Goal: Navigation & Orientation: Find specific page/section

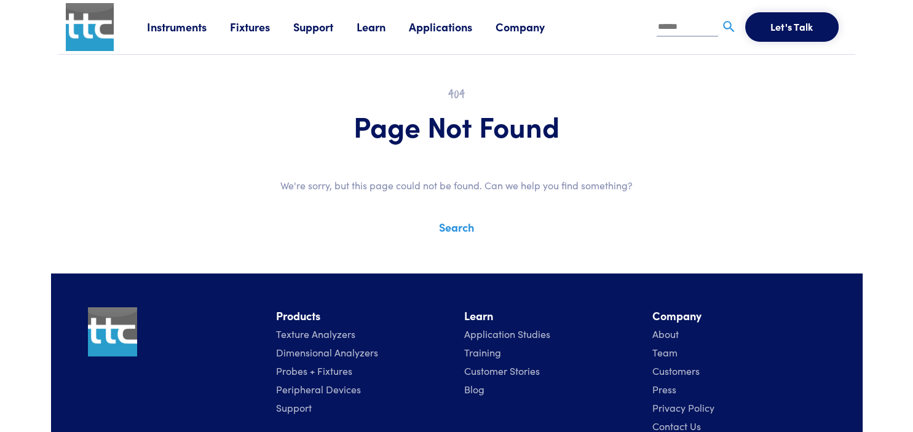
click at [87, 33] on img at bounding box center [90, 27] width 48 height 48
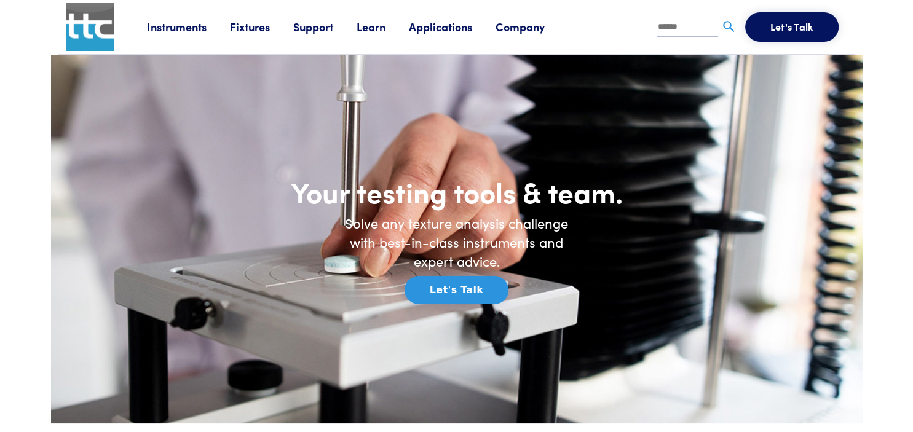
click at [191, 34] on link "Instruments" at bounding box center [188, 26] width 83 height 15
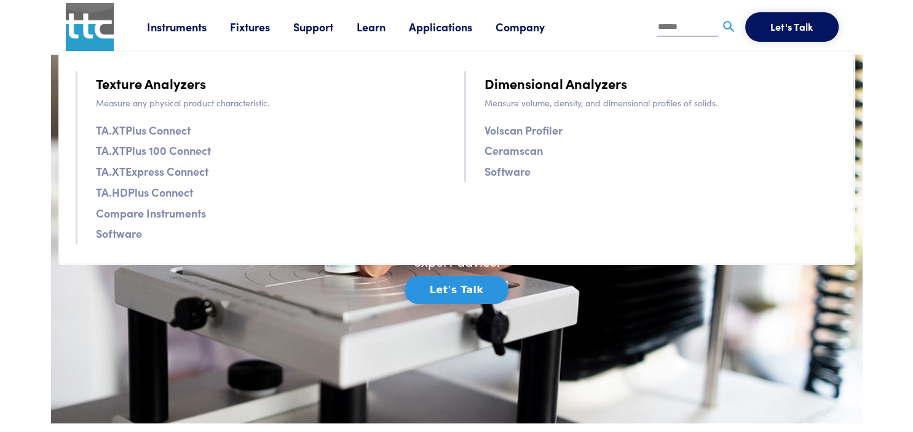
click at [175, 132] on link "TA.XTPlus Connect" at bounding box center [143, 130] width 95 height 18
